Goal: Task Accomplishment & Management: Use online tool/utility

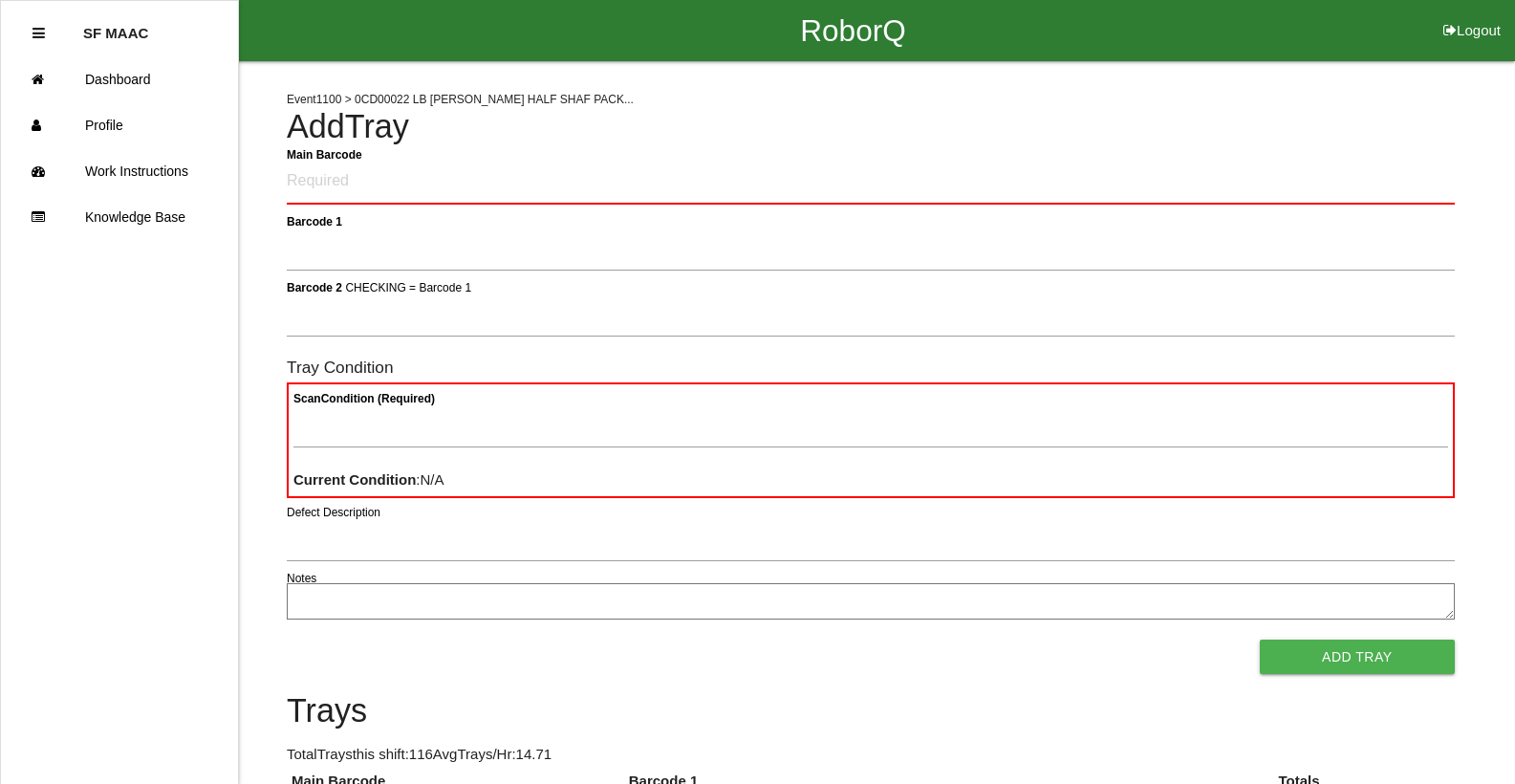
click at [42, 36] on icon at bounding box center [39, 33] width 13 height 15
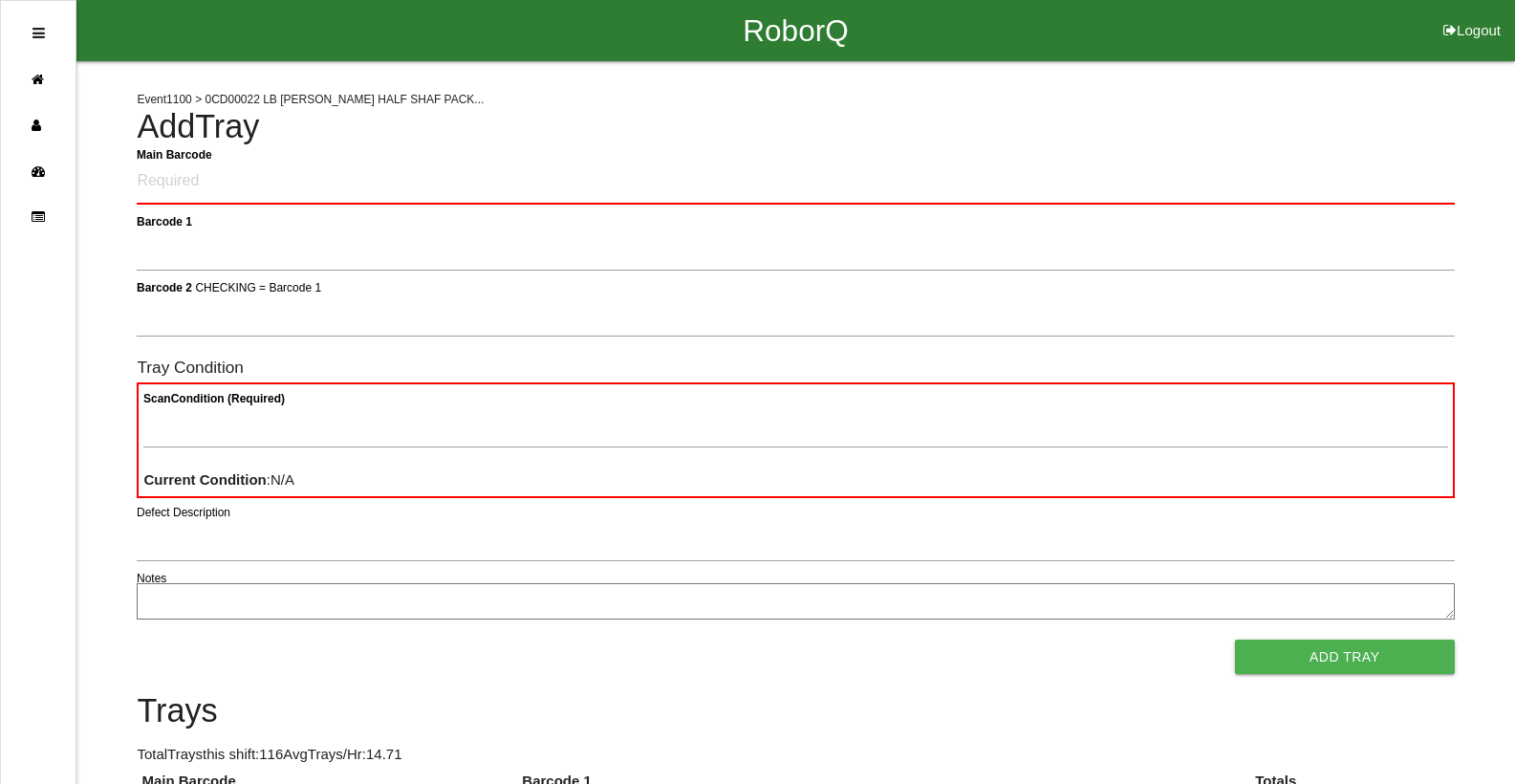
click at [1463, 15] on button "Logout" at bounding box center [1471, 7] width 86 height 15
select select "Worker"
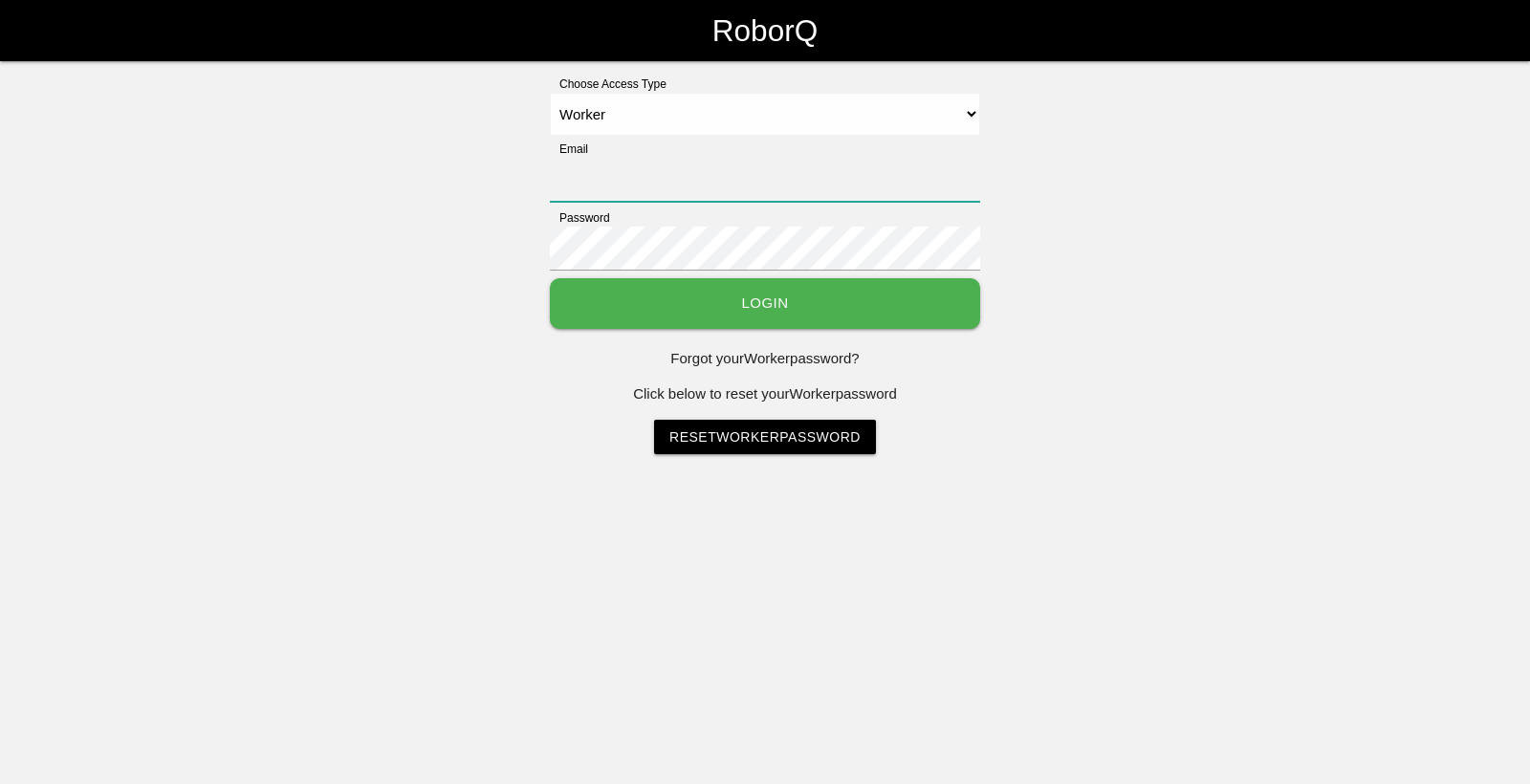
type input "[EMAIL_ADDRESS][DOMAIN_NAME]"
click at [785, 321] on button "Login" at bounding box center [764, 304] width 430 height 50
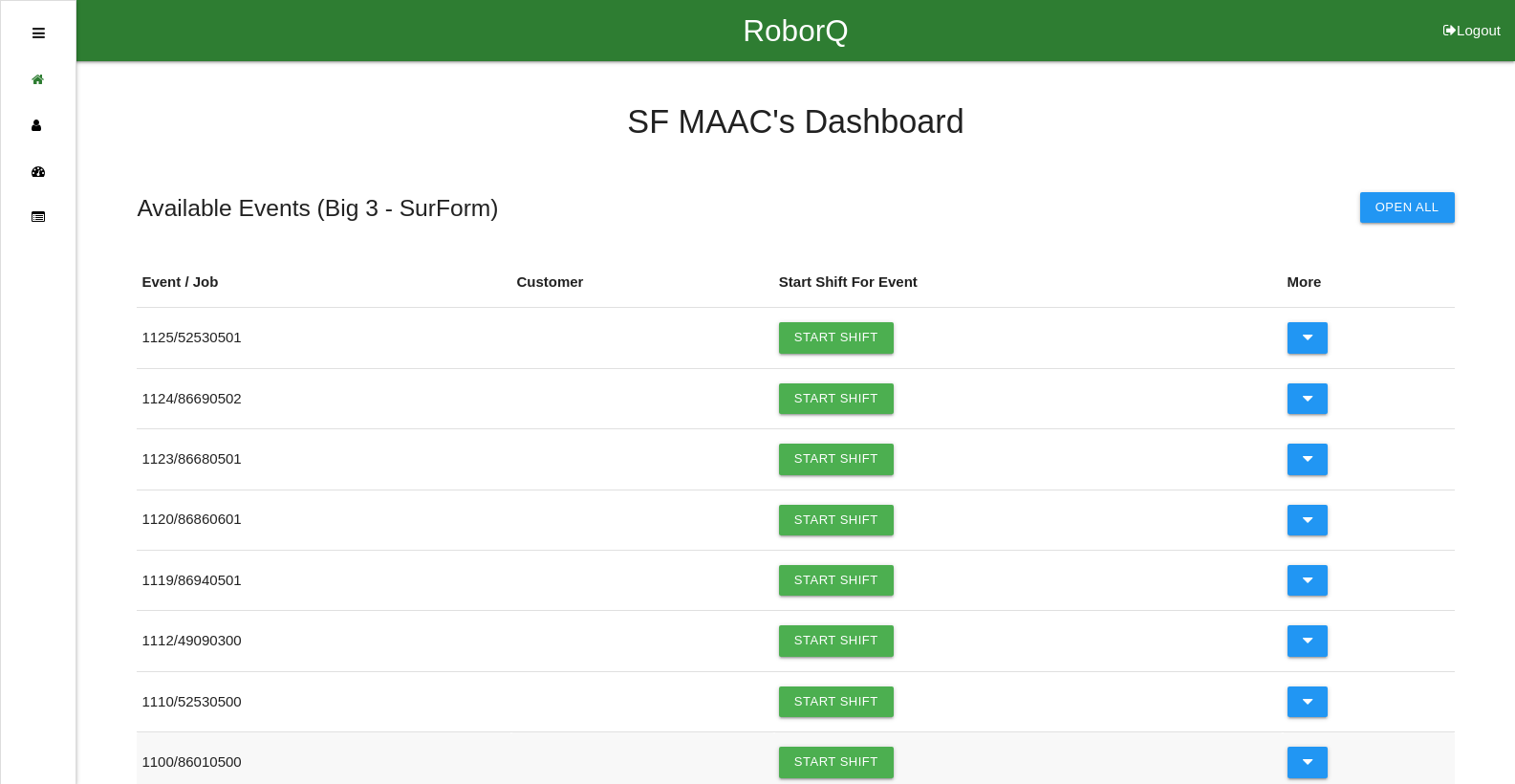
scroll to position [96, 0]
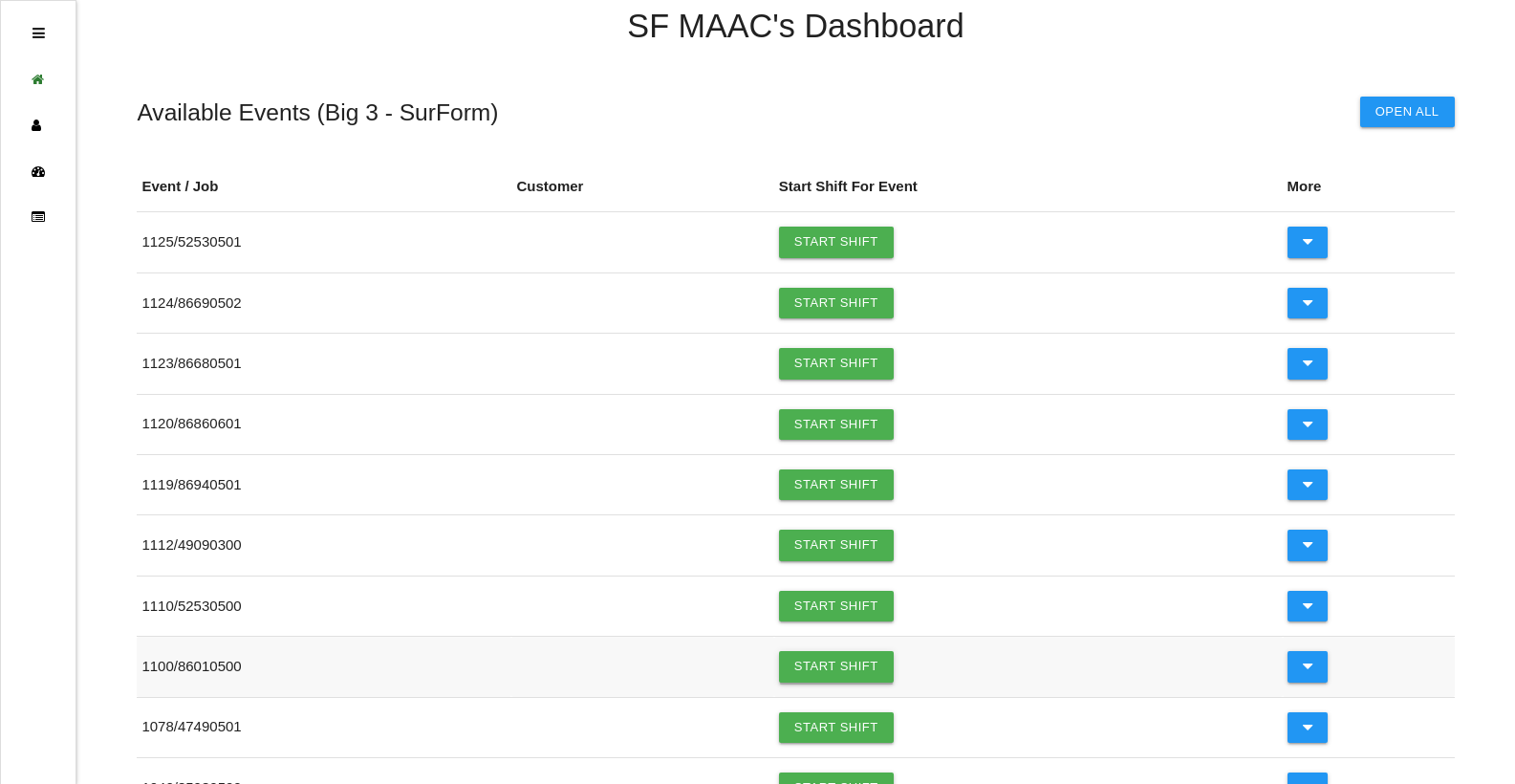
click at [851, 681] on link "Start Shift" at bounding box center [836, 666] width 115 height 31
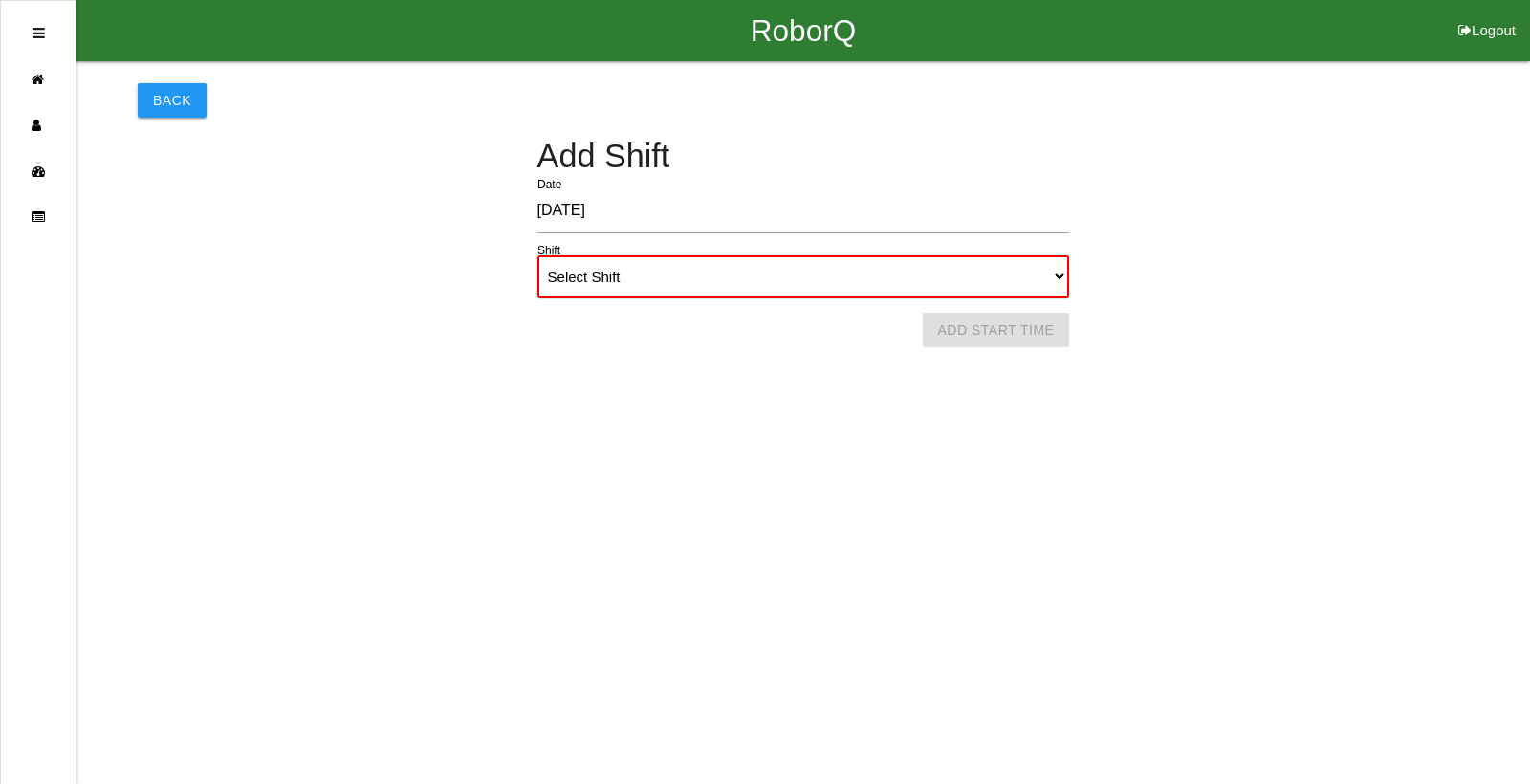
click at [681, 263] on select "Select Shift 1st Shift 2nd Shift 3rd Shift 4th Shift" at bounding box center [804, 276] width 533 height 43
select select "2"
click at [538, 255] on select "Select Shift 1st Shift 2nd Shift 3rd Shift 4th Shift" at bounding box center [804, 276] width 533 height 43
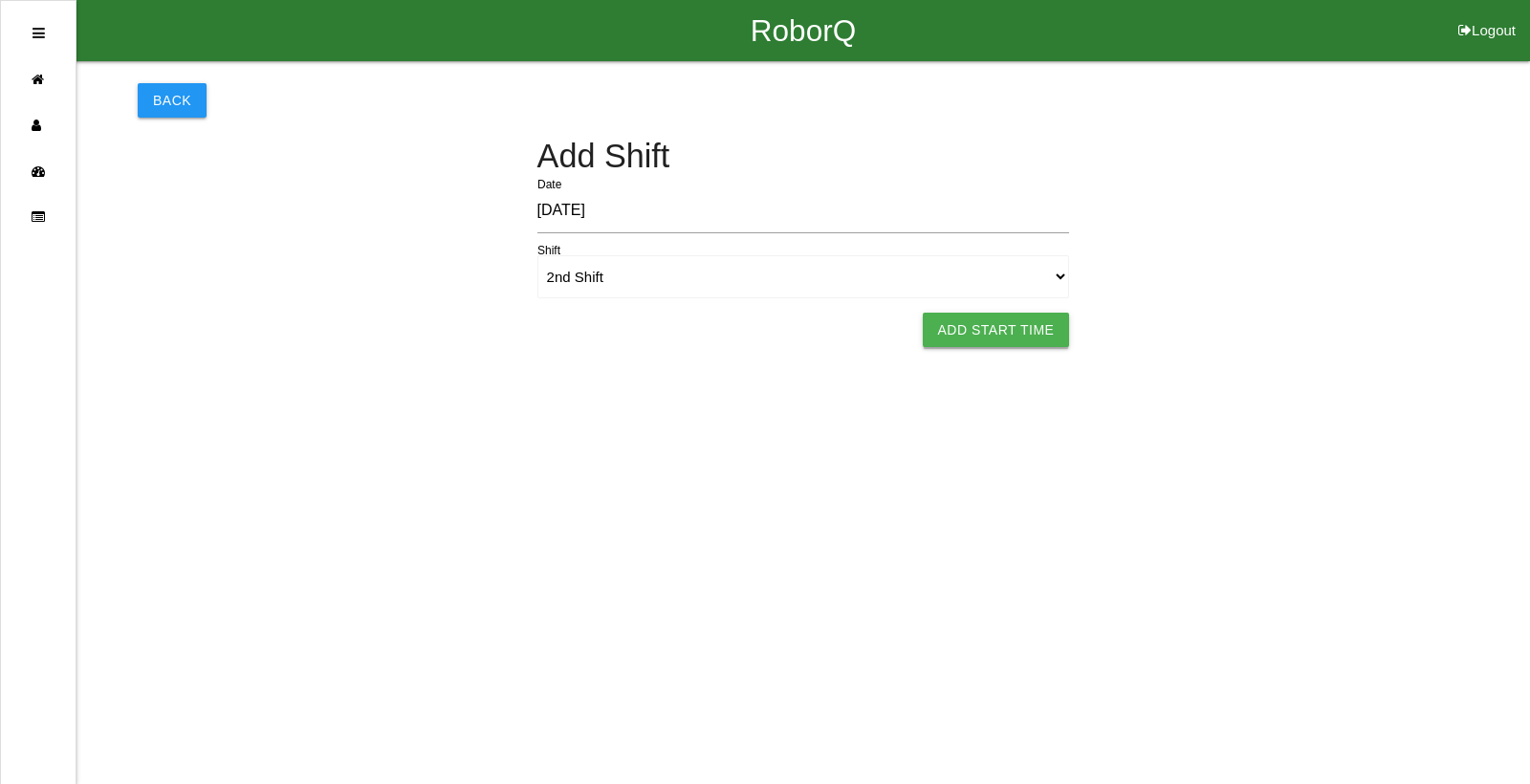
click at [990, 331] on button "Add Start Time" at bounding box center [996, 330] width 147 height 35
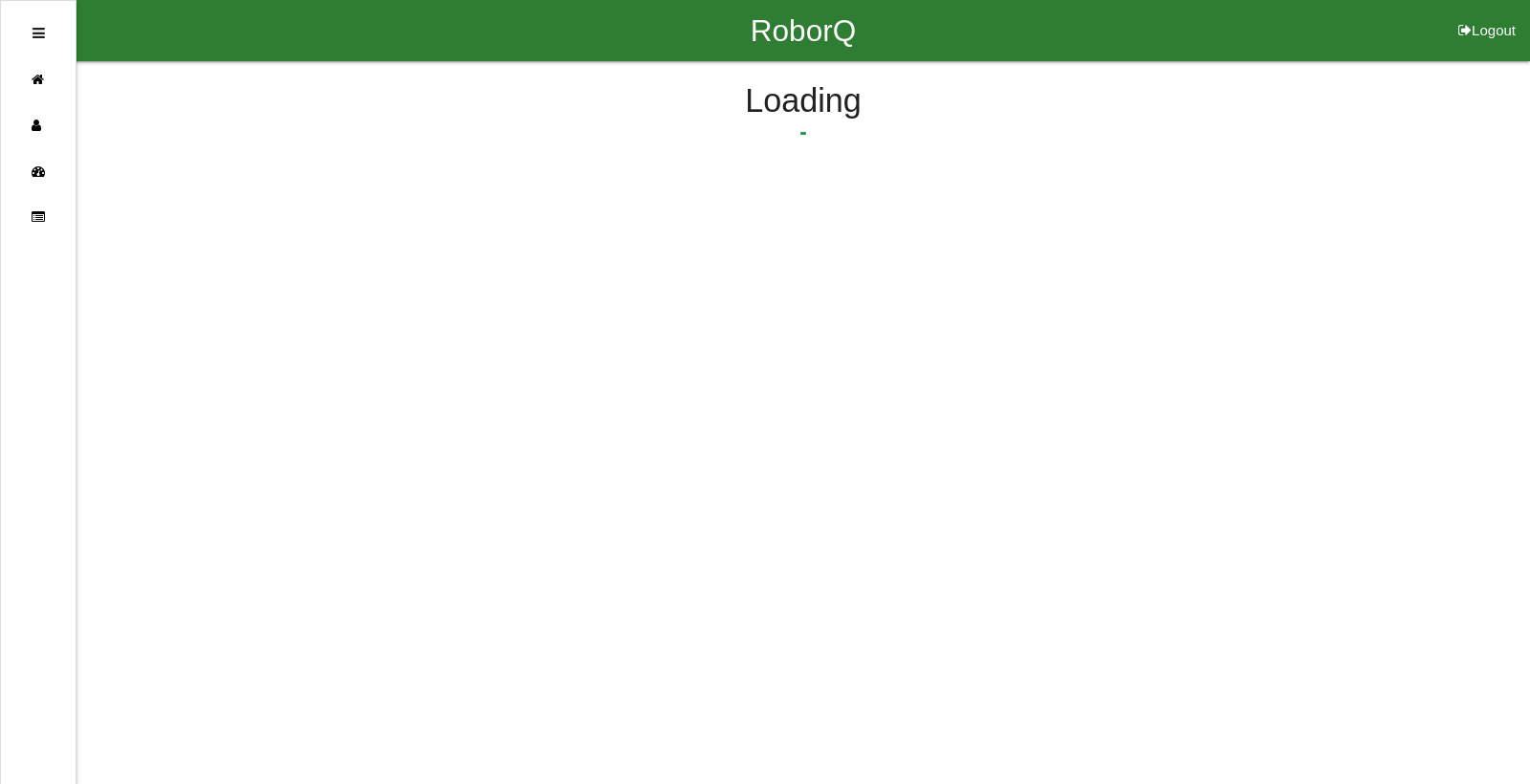
select select "4"
select select "26"
select select "2"
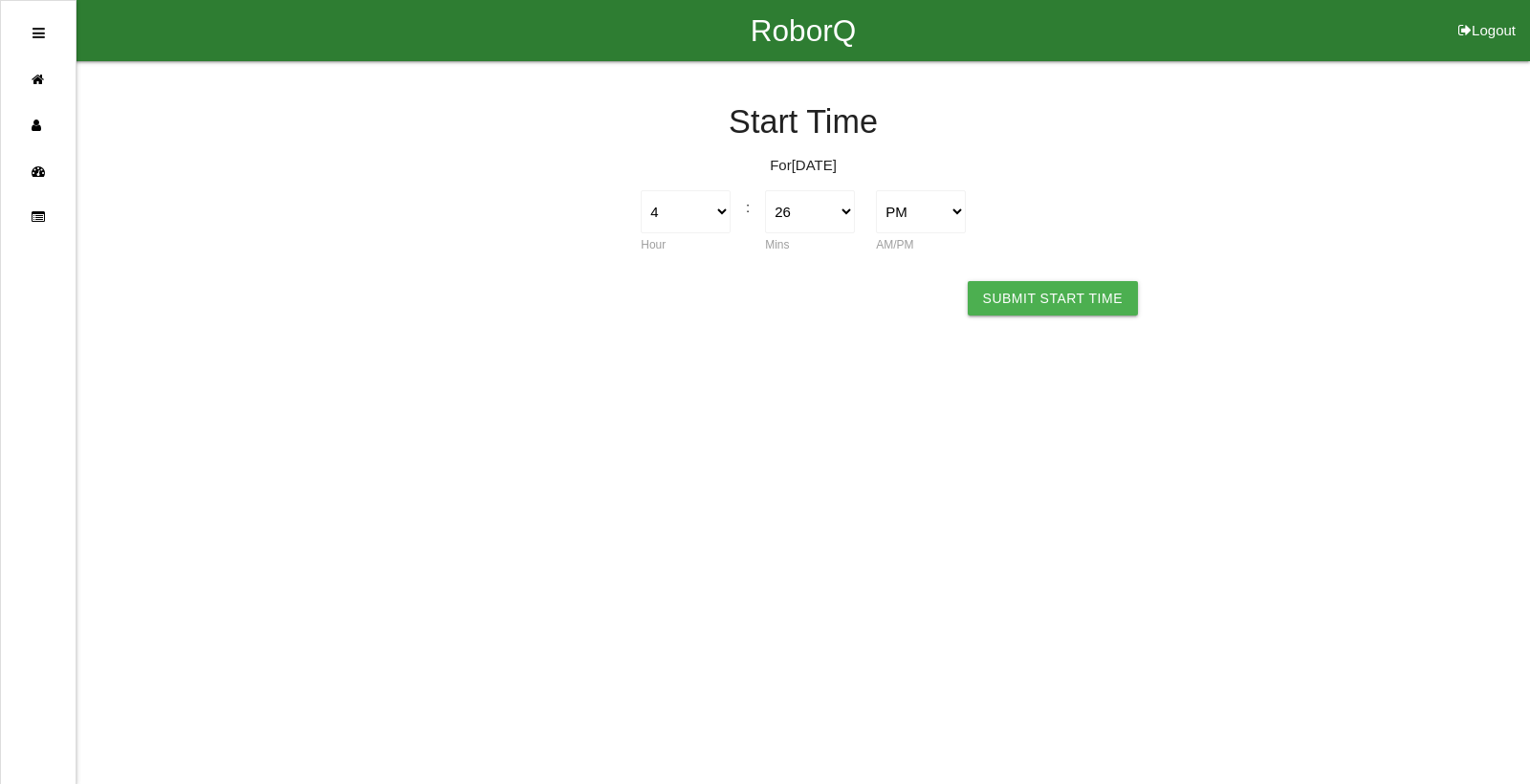
click at [1016, 298] on button "Submit Start Time" at bounding box center [1053, 299] width 170 height 35
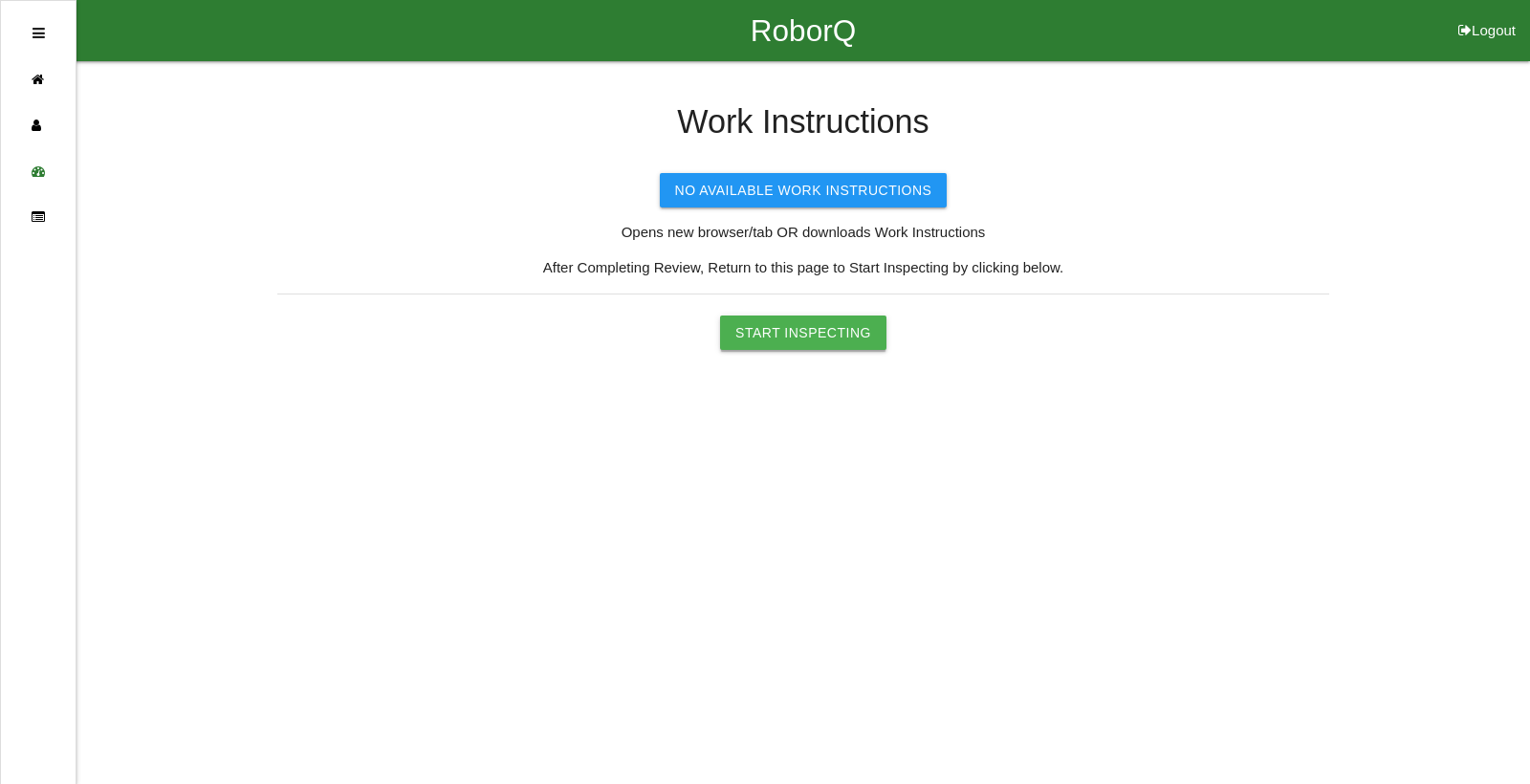
click at [839, 333] on button "Start Inspecting" at bounding box center [803, 333] width 166 height 35
